Goal: Manage account settings

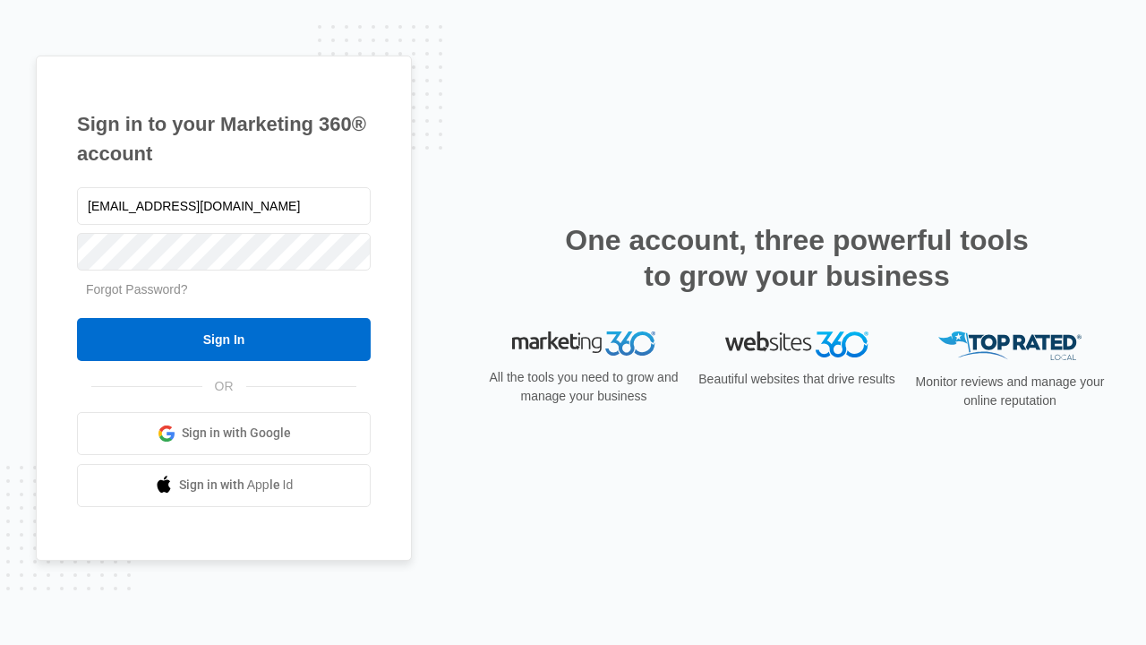
type input "dankie614@gmail.com"
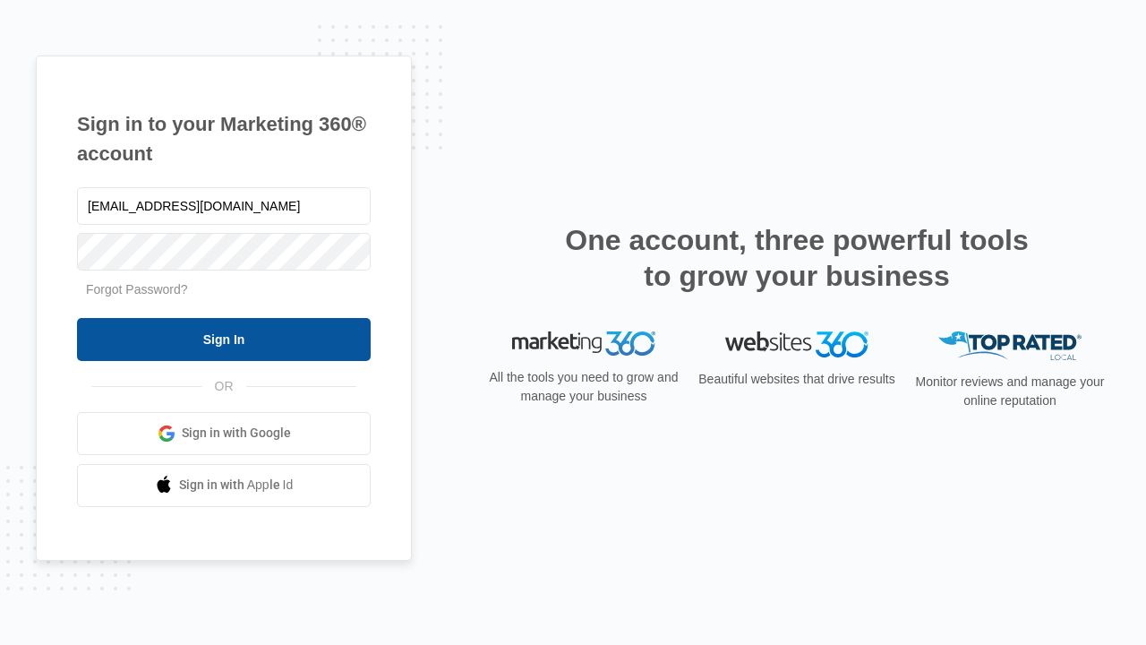
click at [224, 338] on input "Sign In" at bounding box center [224, 339] width 294 height 43
